Goal: Ask a question

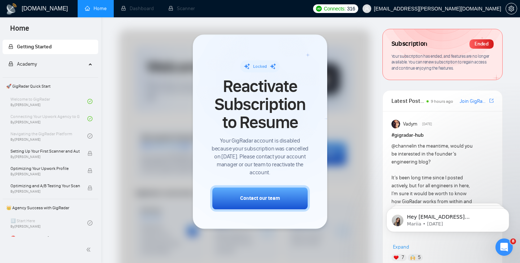
click at [348, 70] on div at bounding box center [245, 241] width 252 height 424
click at [53, 91] on span "🚀 GigRadar Quick Start" at bounding box center [50, 86] width 94 height 14
click at [46, 116] on div "Connecting Your Upwork Agency to GigRadar By [PERSON_NAME]" at bounding box center [48, 119] width 77 height 16
click at [51, 146] on div "Setting Up Your First Scanner and Auto-Bidder By [PERSON_NAME]" at bounding box center [48, 154] width 77 height 16
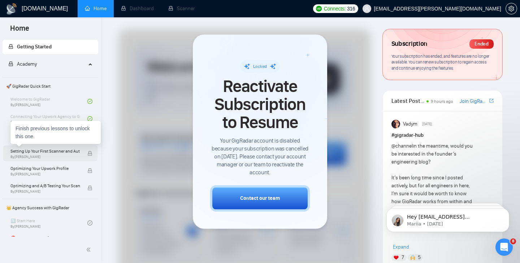
click at [56, 151] on span "Setting Up Your First Scanner and Auto-Bidder" at bounding box center [44, 151] width 69 height 7
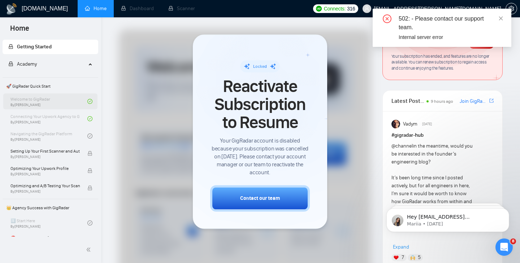
click at [51, 101] on div "Welcome to GigRadar By [PERSON_NAME]" at bounding box center [48, 102] width 77 height 16
click at [50, 101] on div "Welcome to GigRadar By [PERSON_NAME]" at bounding box center [48, 102] width 77 height 16
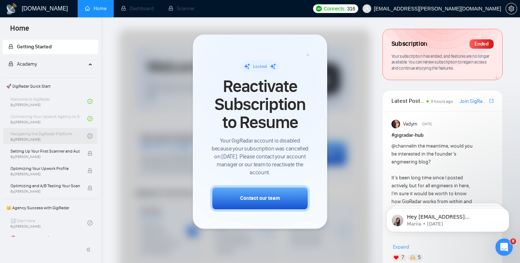
click at [66, 138] on div "Navigating the GigRadar Platform By [PERSON_NAME]" at bounding box center [48, 136] width 77 height 16
click at [63, 108] on div "Welcome to GigRadar By [PERSON_NAME]" at bounding box center [48, 102] width 77 height 16
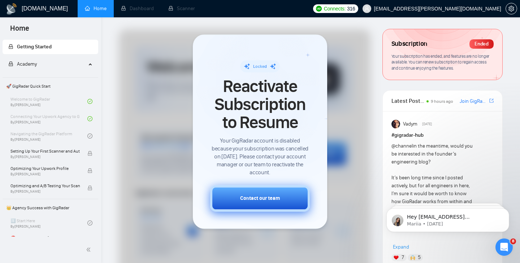
click at [258, 190] on button "Contact our team" at bounding box center [260, 198] width 100 height 26
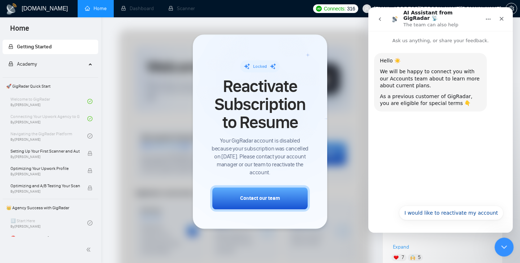
click at [506, 250] on icon "Close Intercom Messenger" at bounding box center [503, 246] width 9 height 9
